Goal: Navigation & Orientation: Find specific page/section

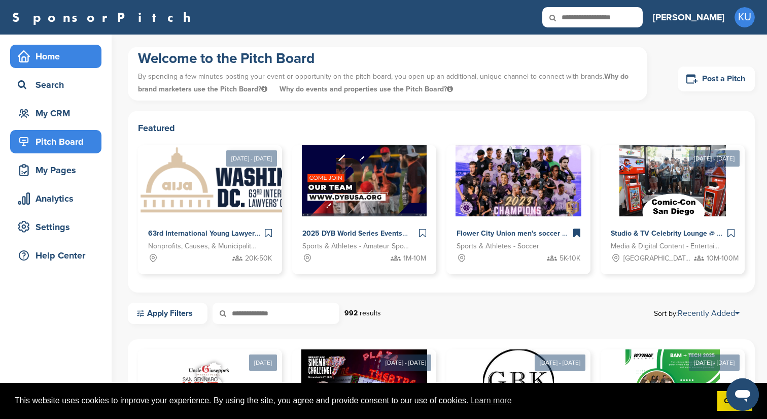
click at [50, 57] on div "Home" at bounding box center [58, 56] width 86 height 18
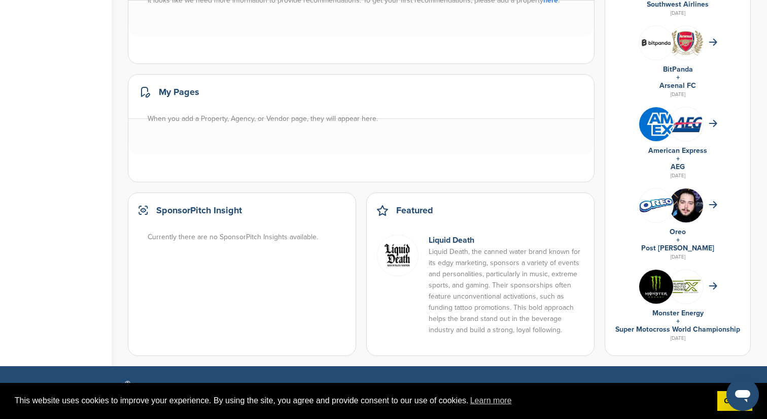
scroll to position [554, 0]
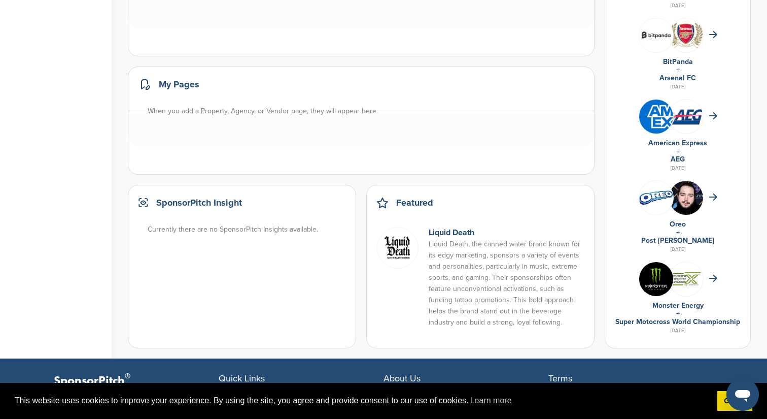
click at [709, 313] on div "+" at bounding box center [678, 314] width 125 height 8
click at [680, 283] on img at bounding box center [686, 278] width 34 height 17
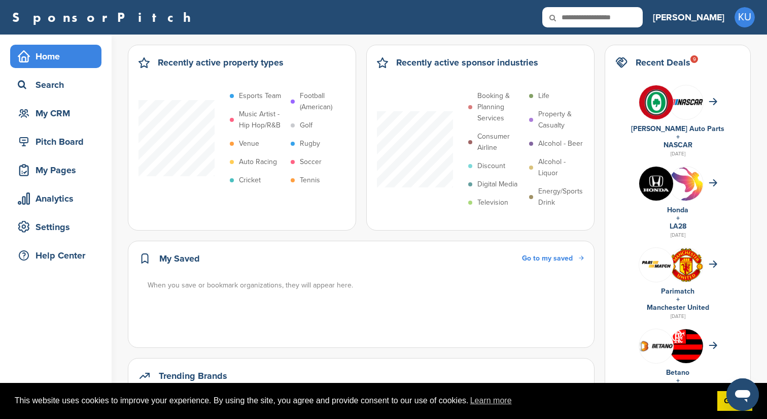
scroll to position [554, 0]
